Goal: Find specific page/section: Find specific page/section

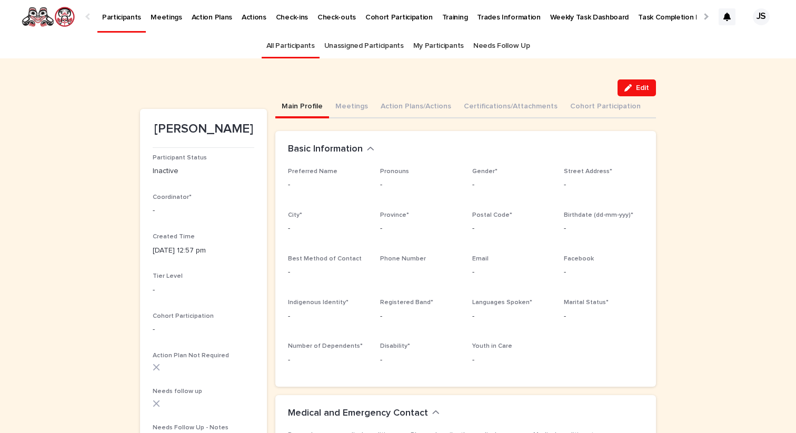
click at [119, 15] on p "Participants" at bounding box center [121, 11] width 39 height 22
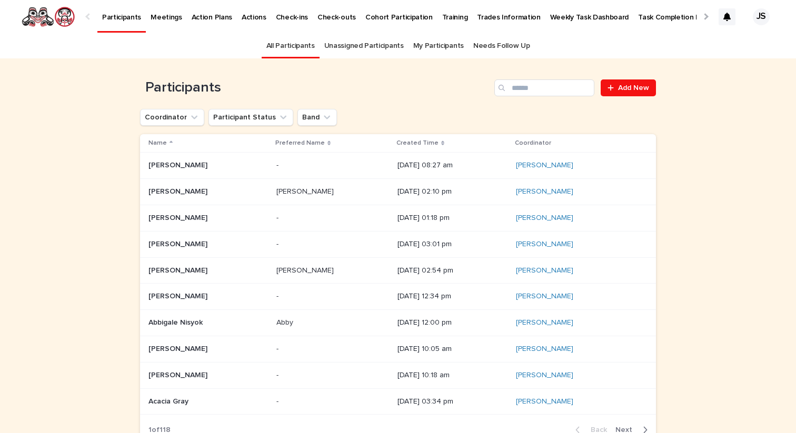
click at [123, 16] on p "Participants" at bounding box center [121, 11] width 39 height 22
click at [583, 12] on p "Weekly Task Dashboard" at bounding box center [589, 11] width 79 height 22
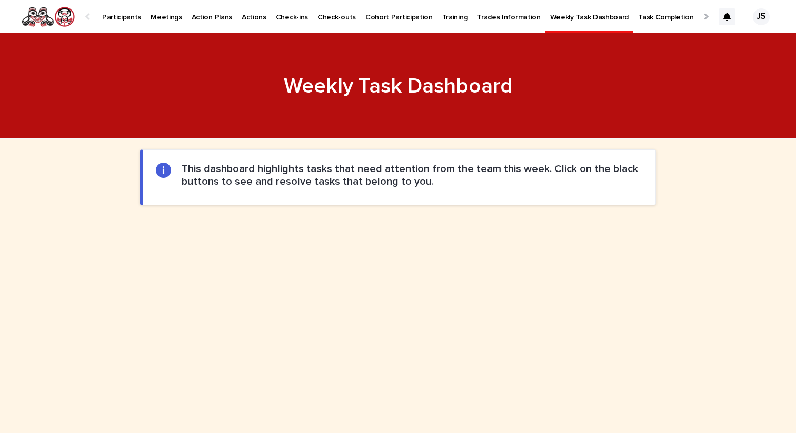
click at [122, 22] on p "Participants" at bounding box center [121, 11] width 39 height 22
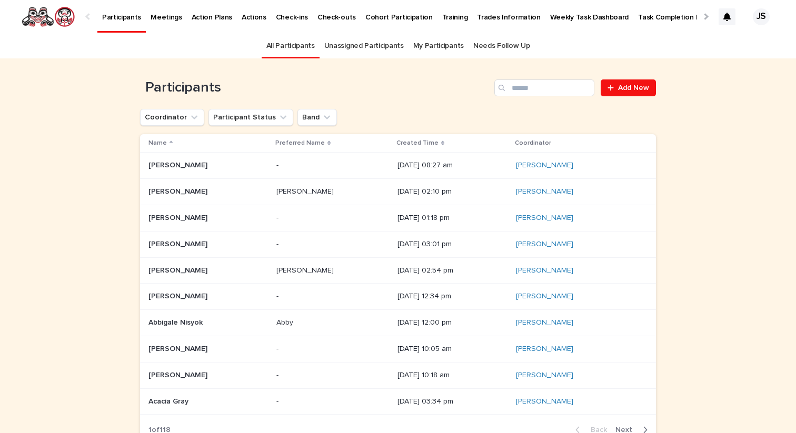
click at [559, 21] on p "Weekly Task Dashboard" at bounding box center [589, 11] width 79 height 22
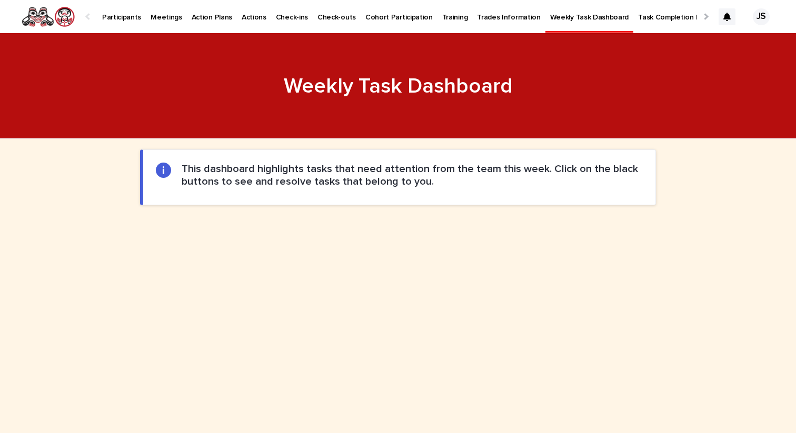
click at [638, 19] on p "Task Completion Dashboard" at bounding box center [684, 11] width 93 height 22
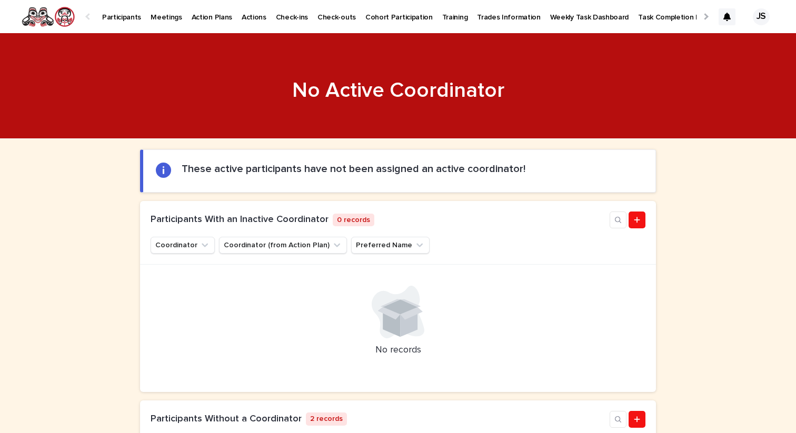
click at [125, 25] on link "Participants" at bounding box center [121, 16] width 48 height 33
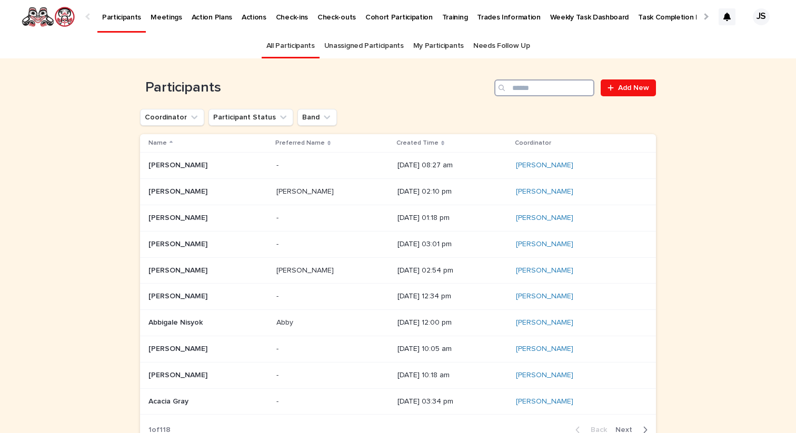
click at [541, 92] on input "Search" at bounding box center [544, 87] width 100 height 17
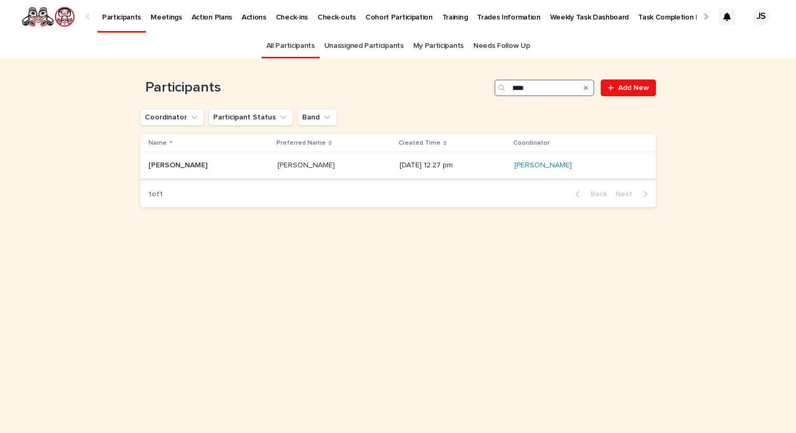
type input "****"
click at [170, 168] on p "[PERSON_NAME]" at bounding box center [178, 164] width 61 height 11
